Goal: Understand process/instructions: Learn about a topic

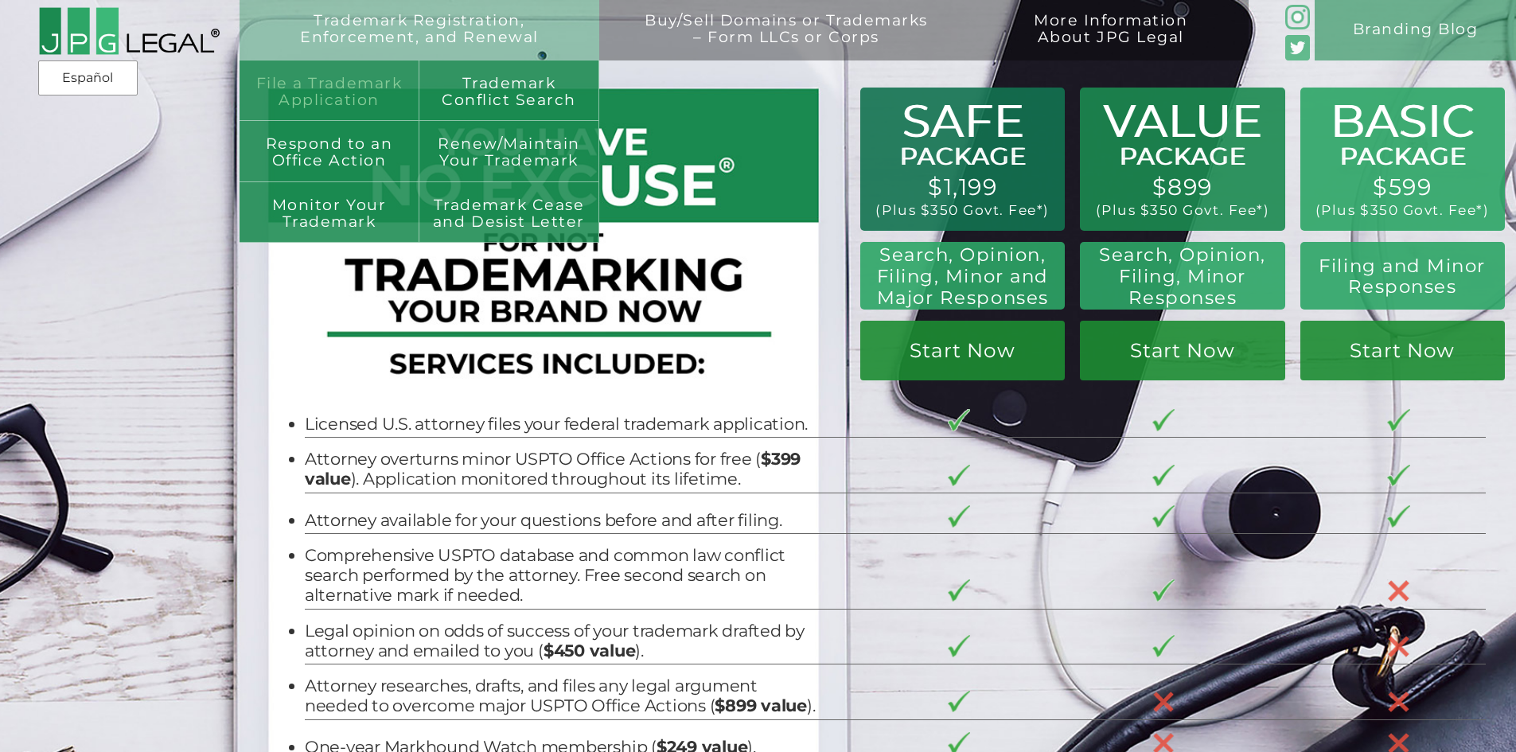
click at [365, 69] on link "File a Trademark Application" at bounding box center [330, 90] width 180 height 60
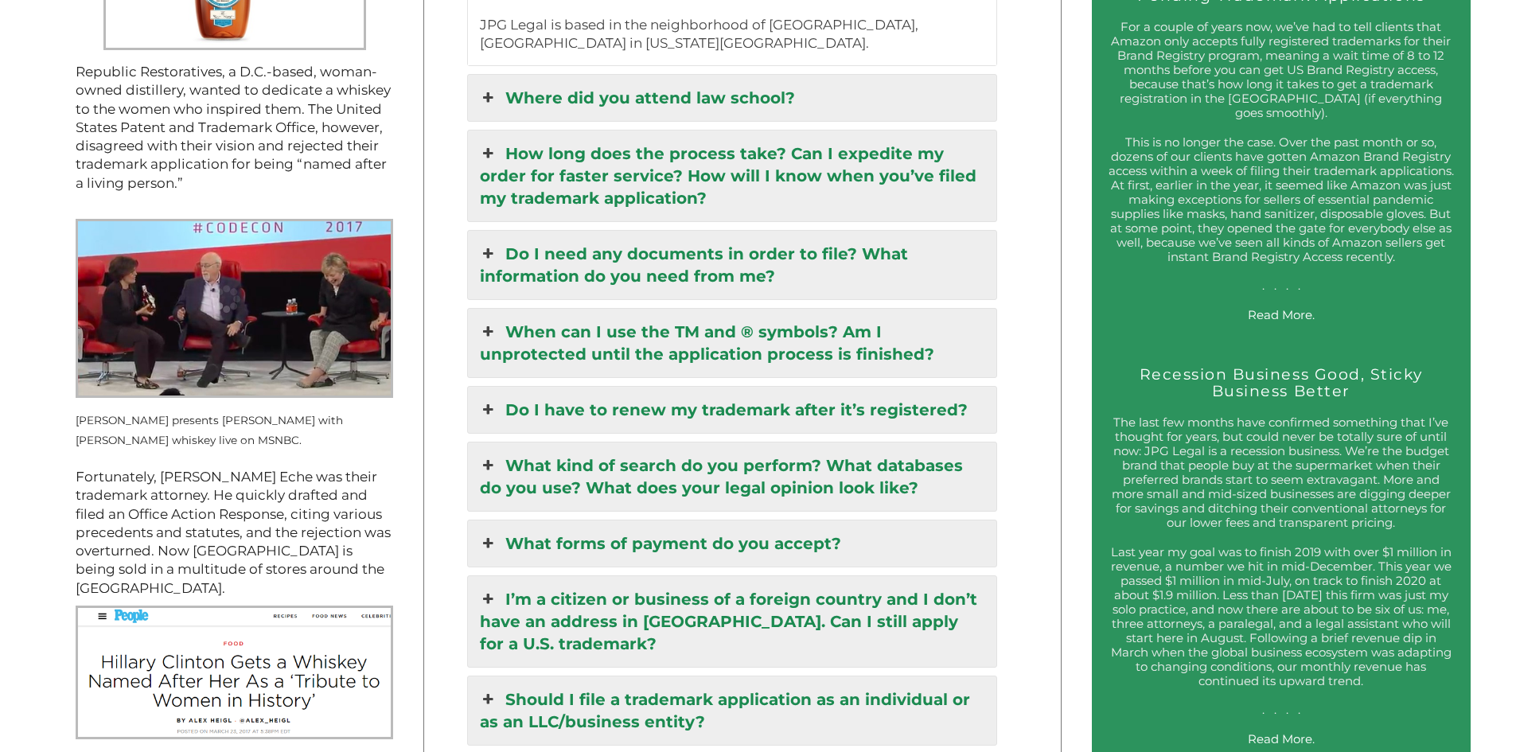
scroll to position [2229, 0]
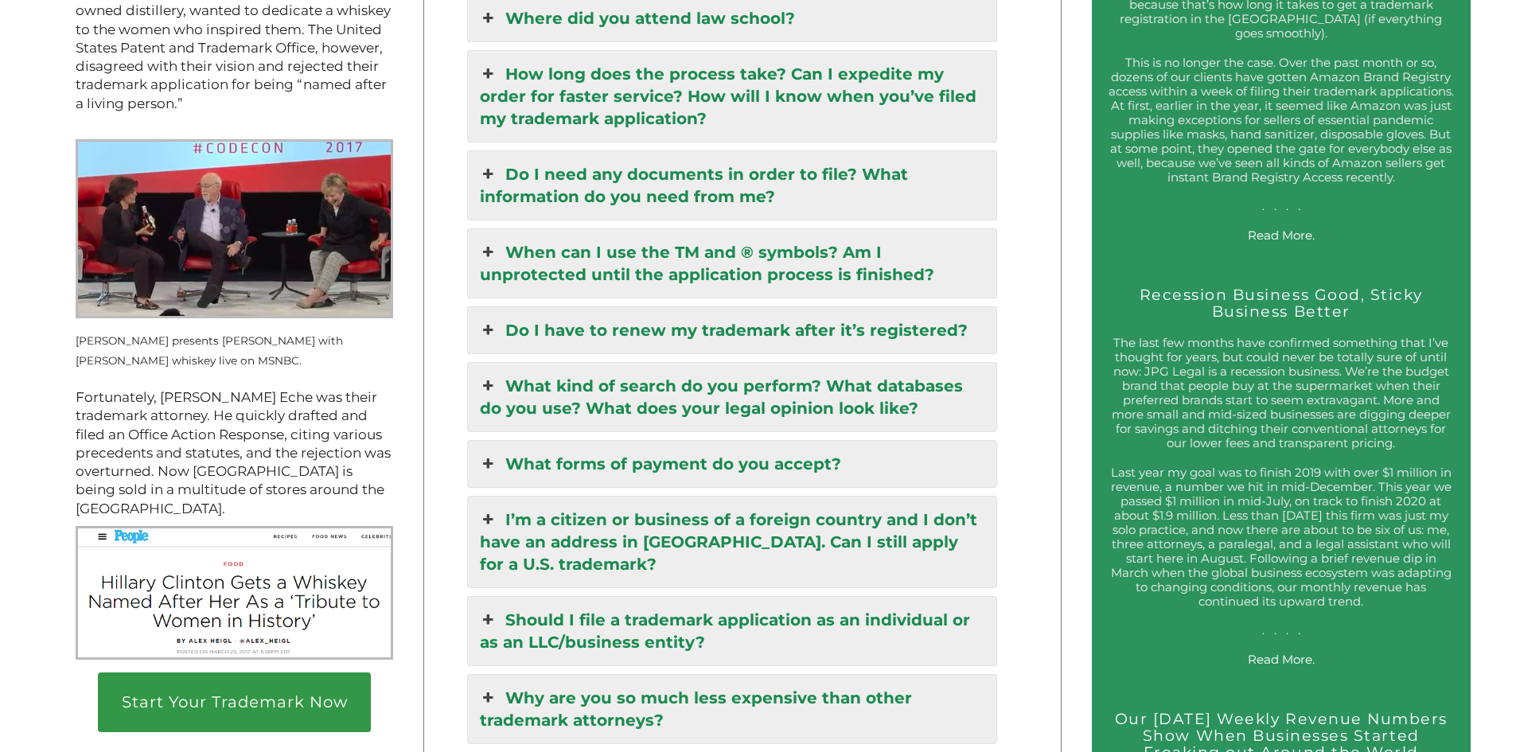
click at [749, 528] on link "I’m a citizen or business of a foreign country and I don’t have an address in t…" at bounding box center [732, 542] width 529 height 91
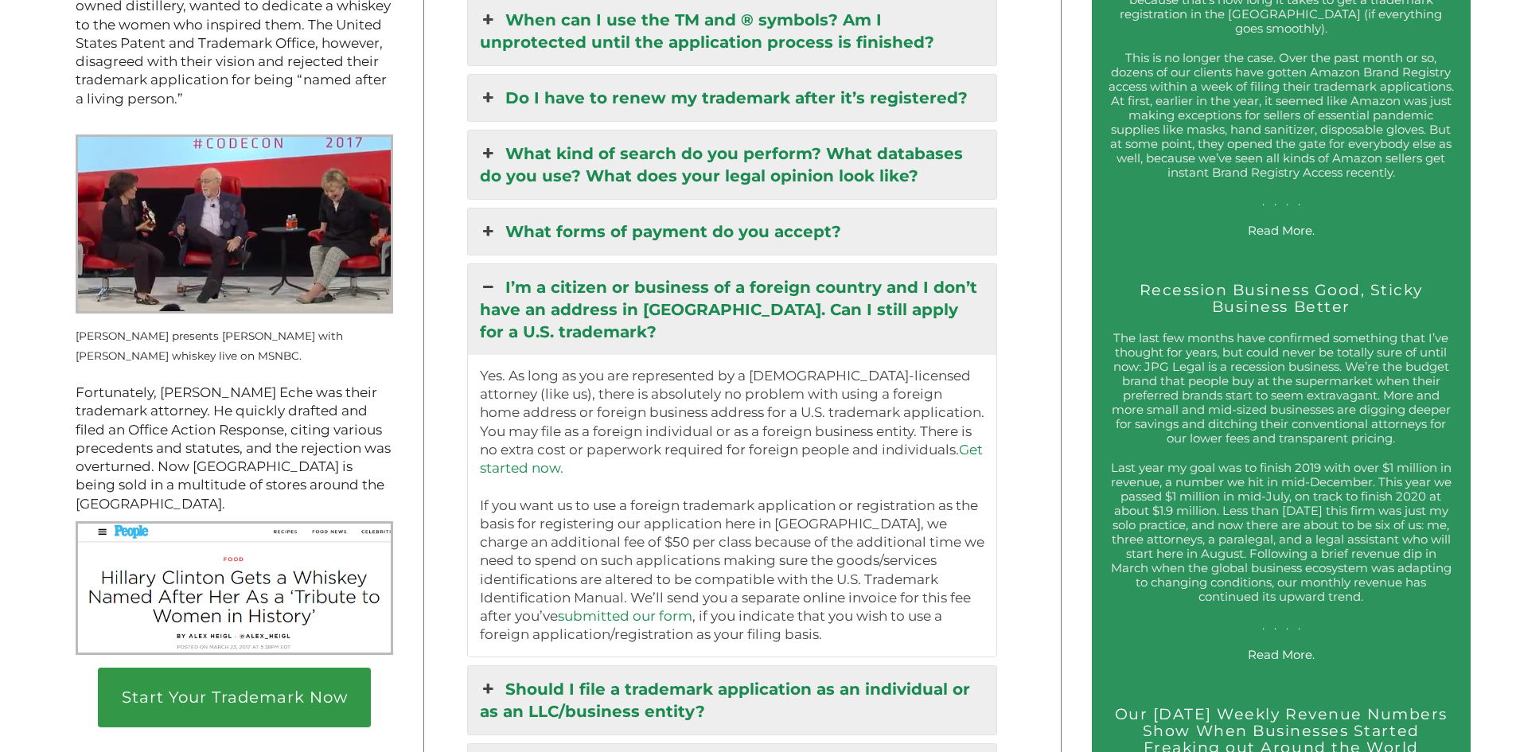
scroll to position [2259, 0]
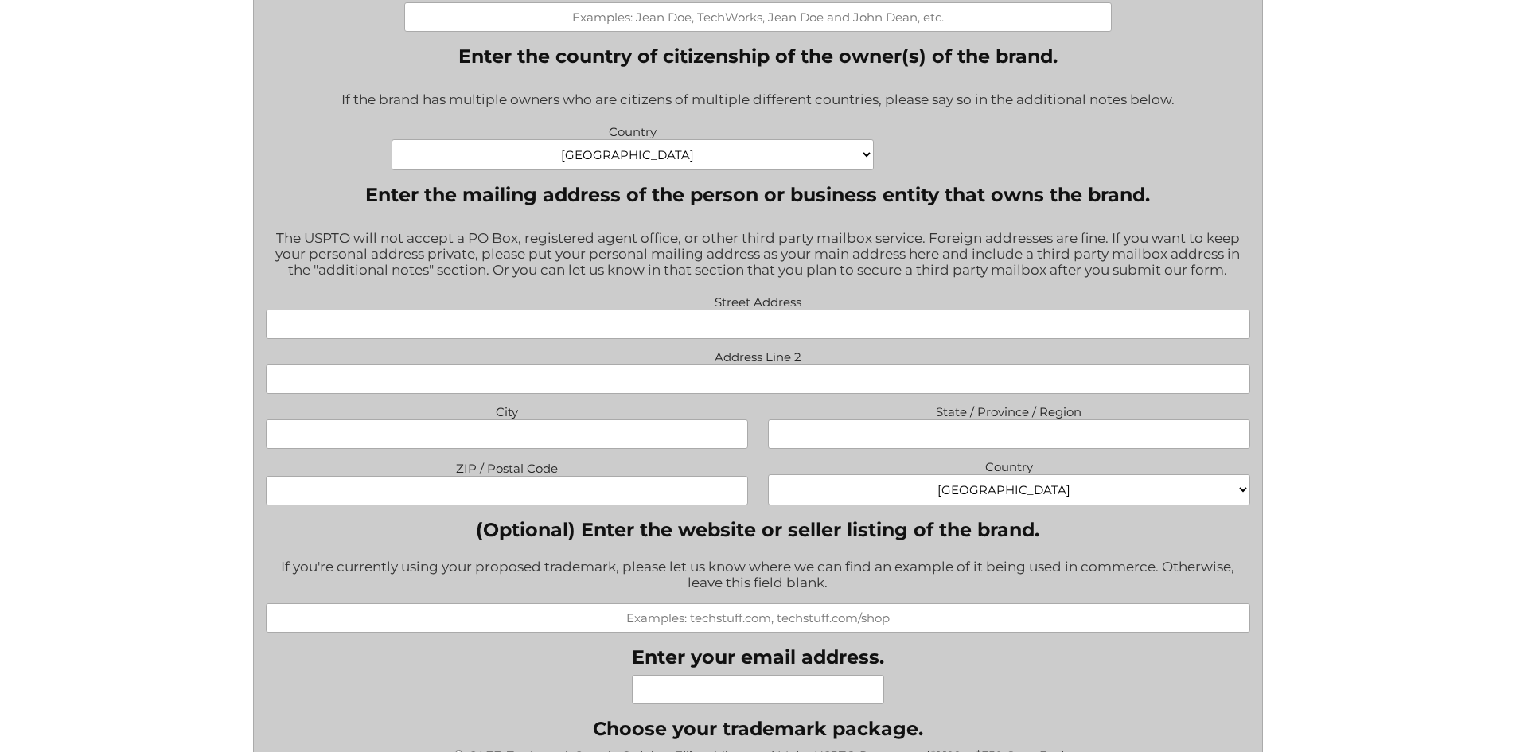
scroll to position [796, 0]
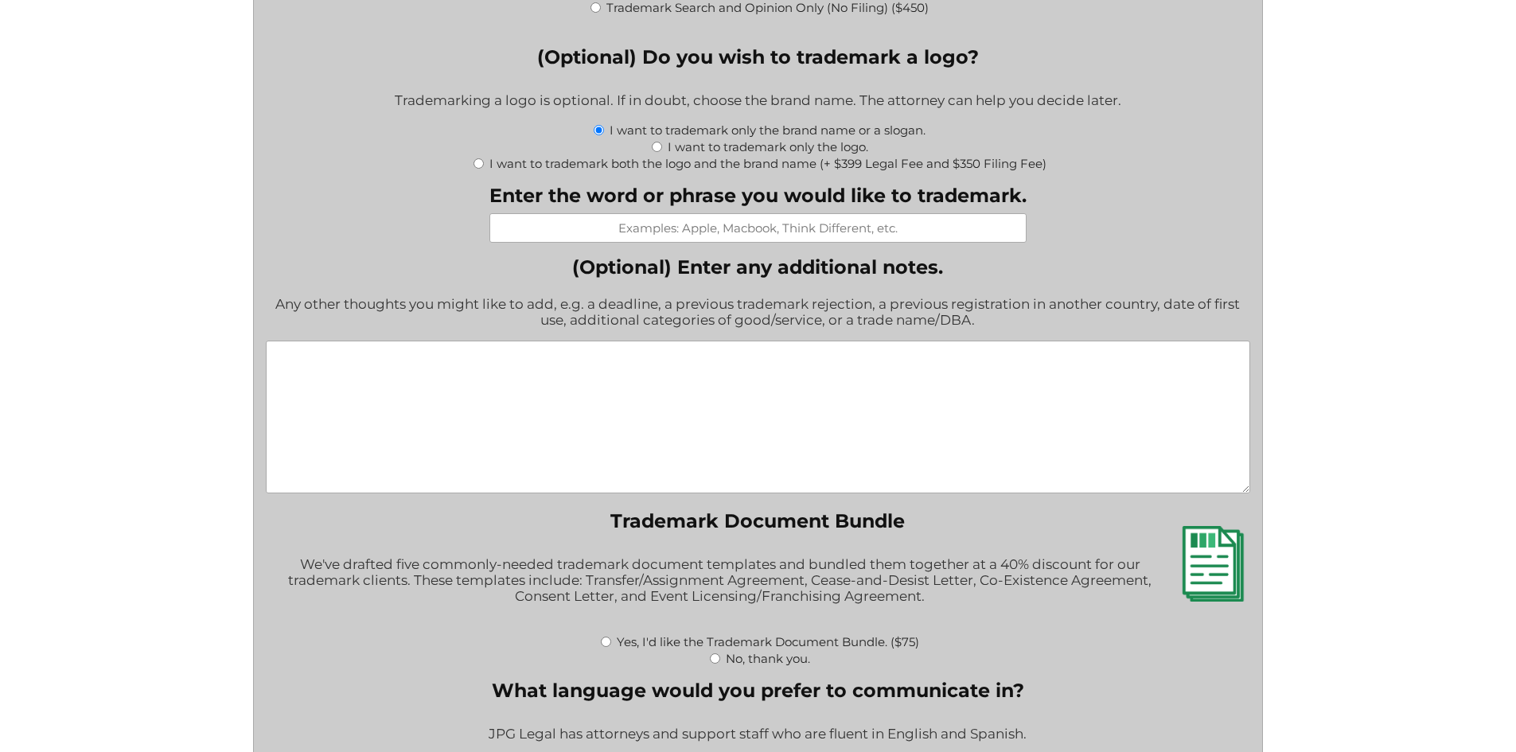
scroll to position [1831, 0]
